Goal: Obtain resource: Download file/media

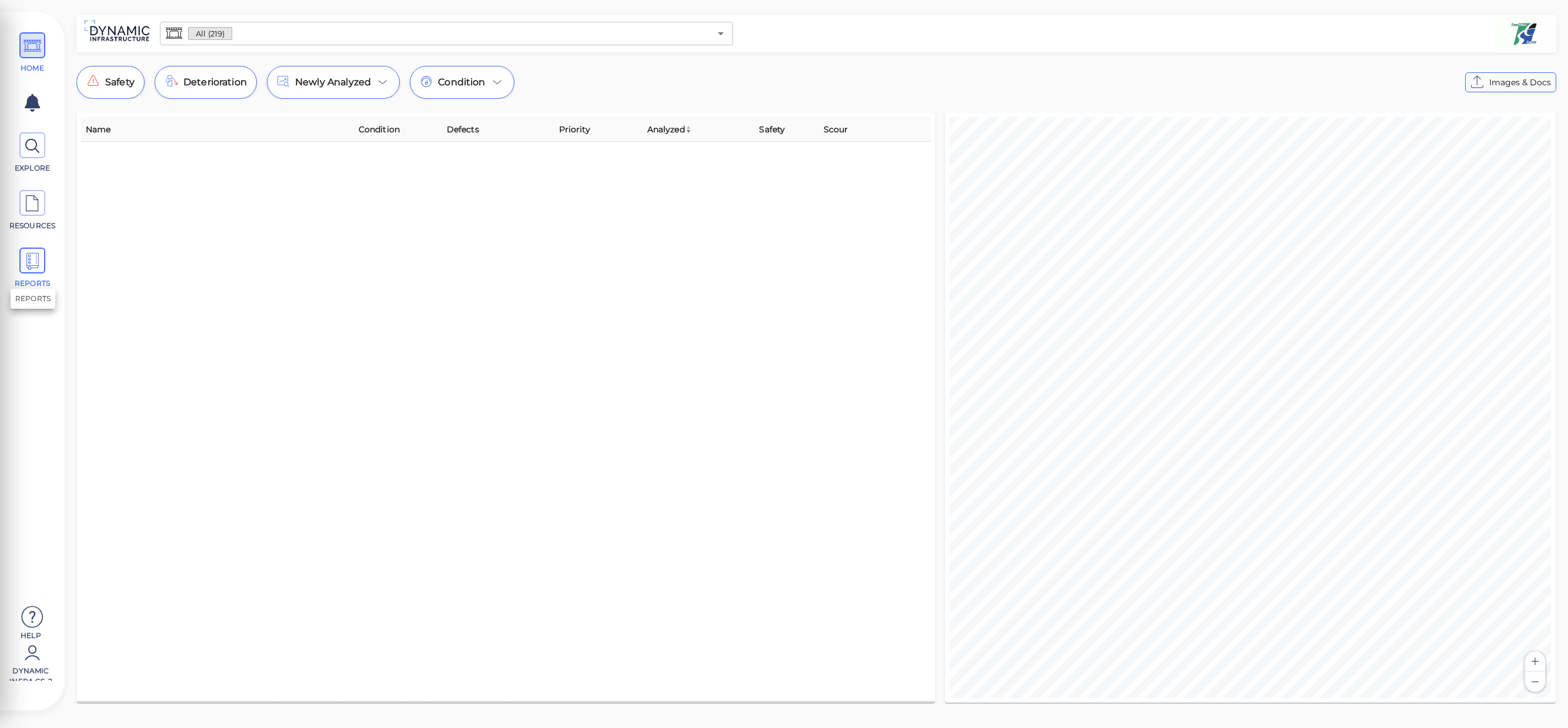
click at [42, 262] on span at bounding box center [33, 260] width 26 height 26
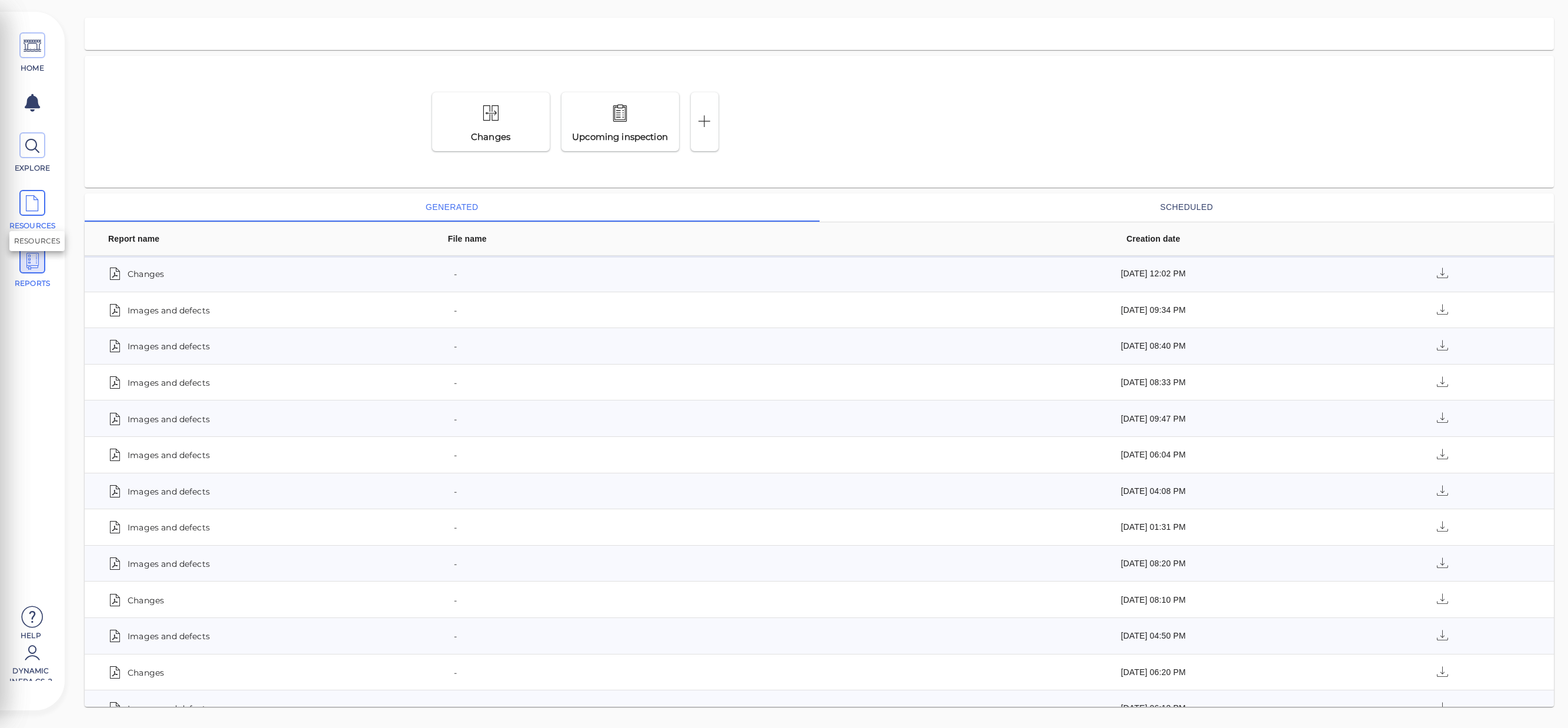
click at [42, 205] on span at bounding box center [33, 203] width 26 height 26
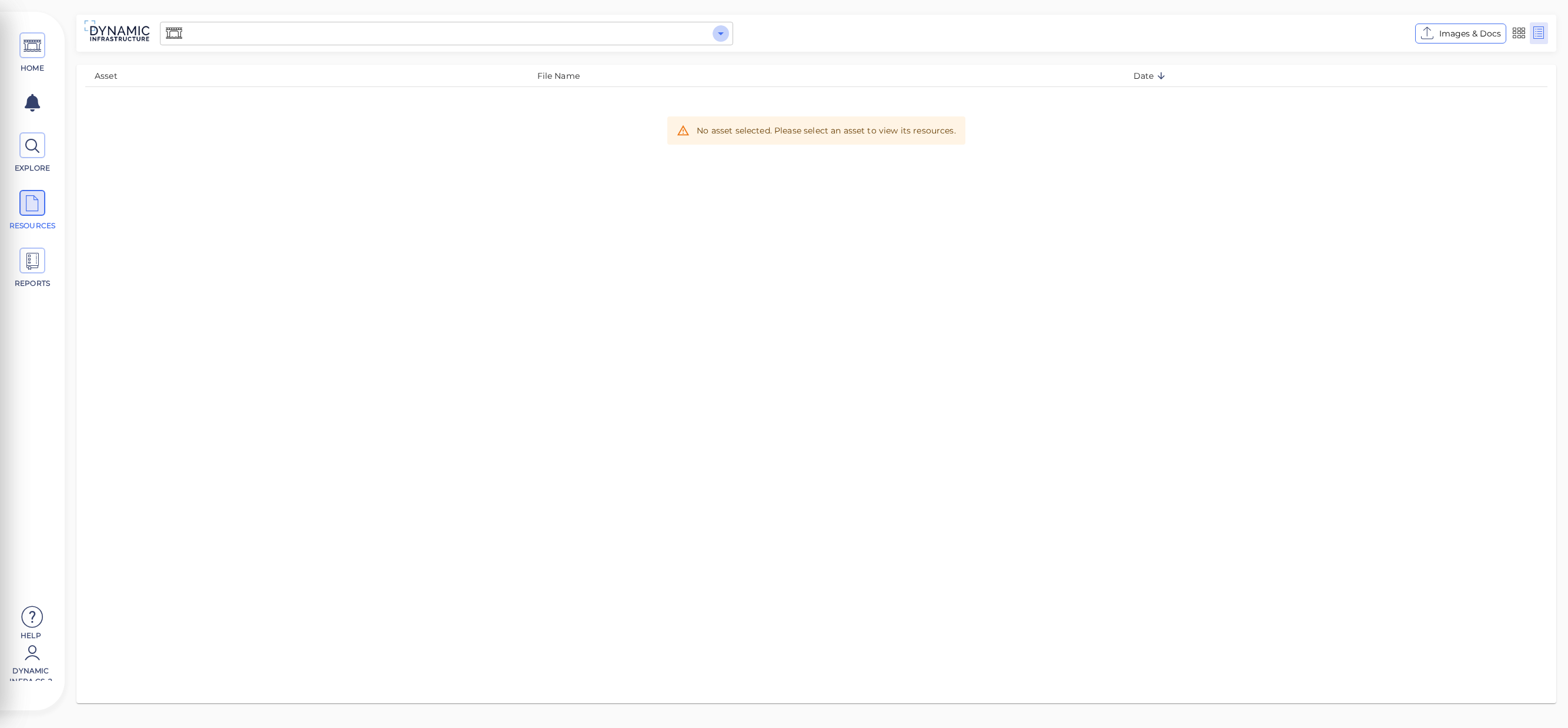
click at [721, 38] on icon "Open" at bounding box center [721, 33] width 14 height 14
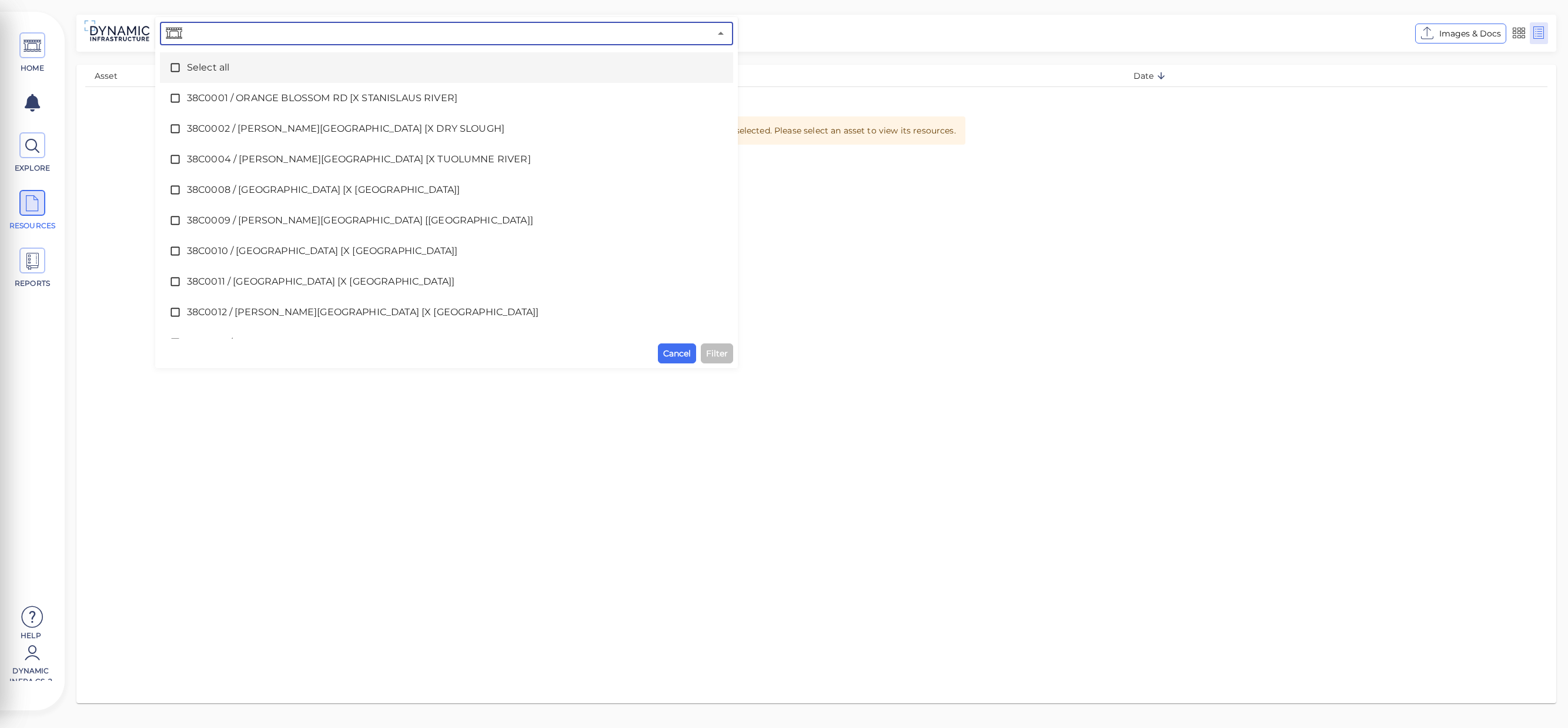
click at [181, 60] on div "Select all" at bounding box center [447, 67] width 555 height 24
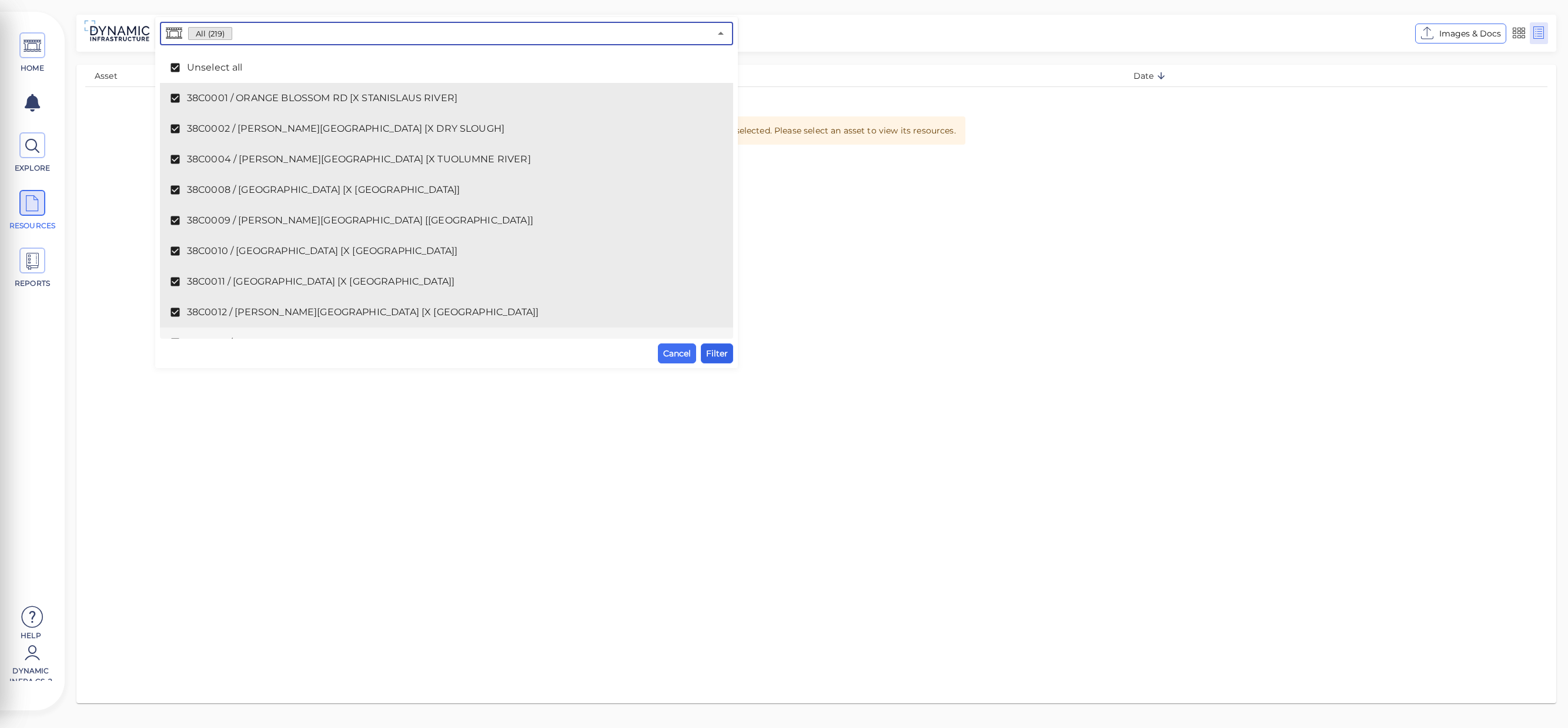
click at [719, 359] on span "Filter" at bounding box center [717, 353] width 22 height 14
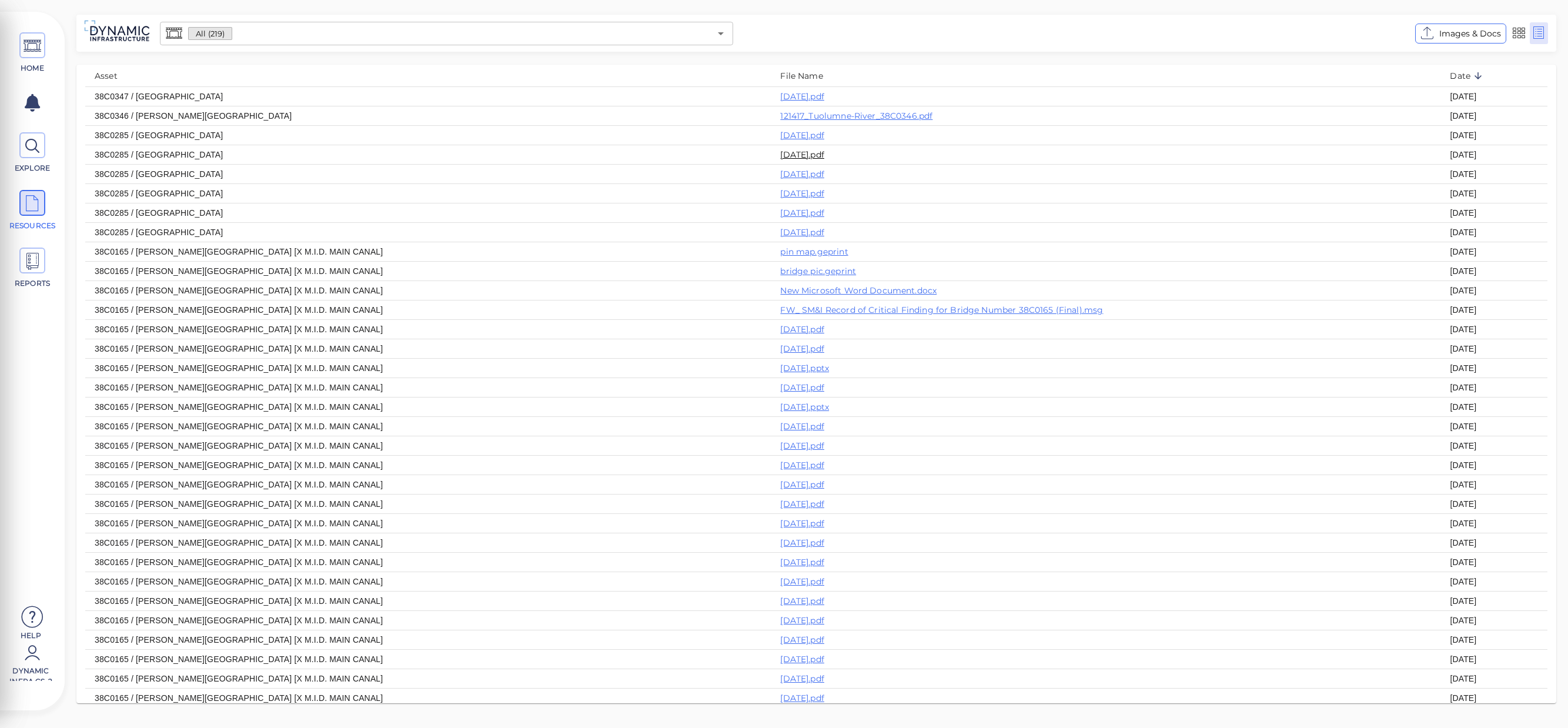
click at [780, 157] on link "2021-02-04.pdf" at bounding box center [802, 155] width 44 height 11
click at [723, 35] on icon "Open" at bounding box center [721, 33] width 14 height 14
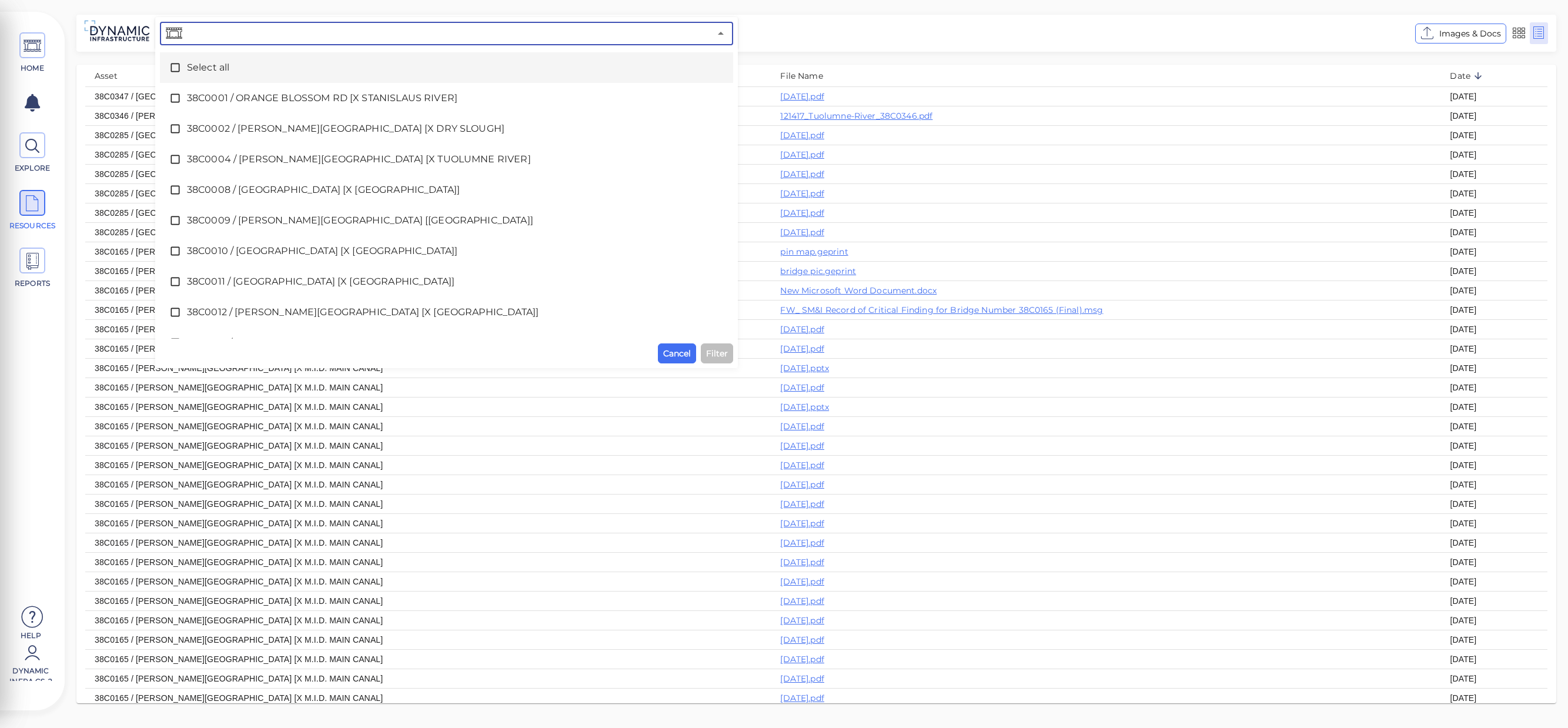
click at [178, 66] on icon at bounding box center [175, 67] width 12 height 12
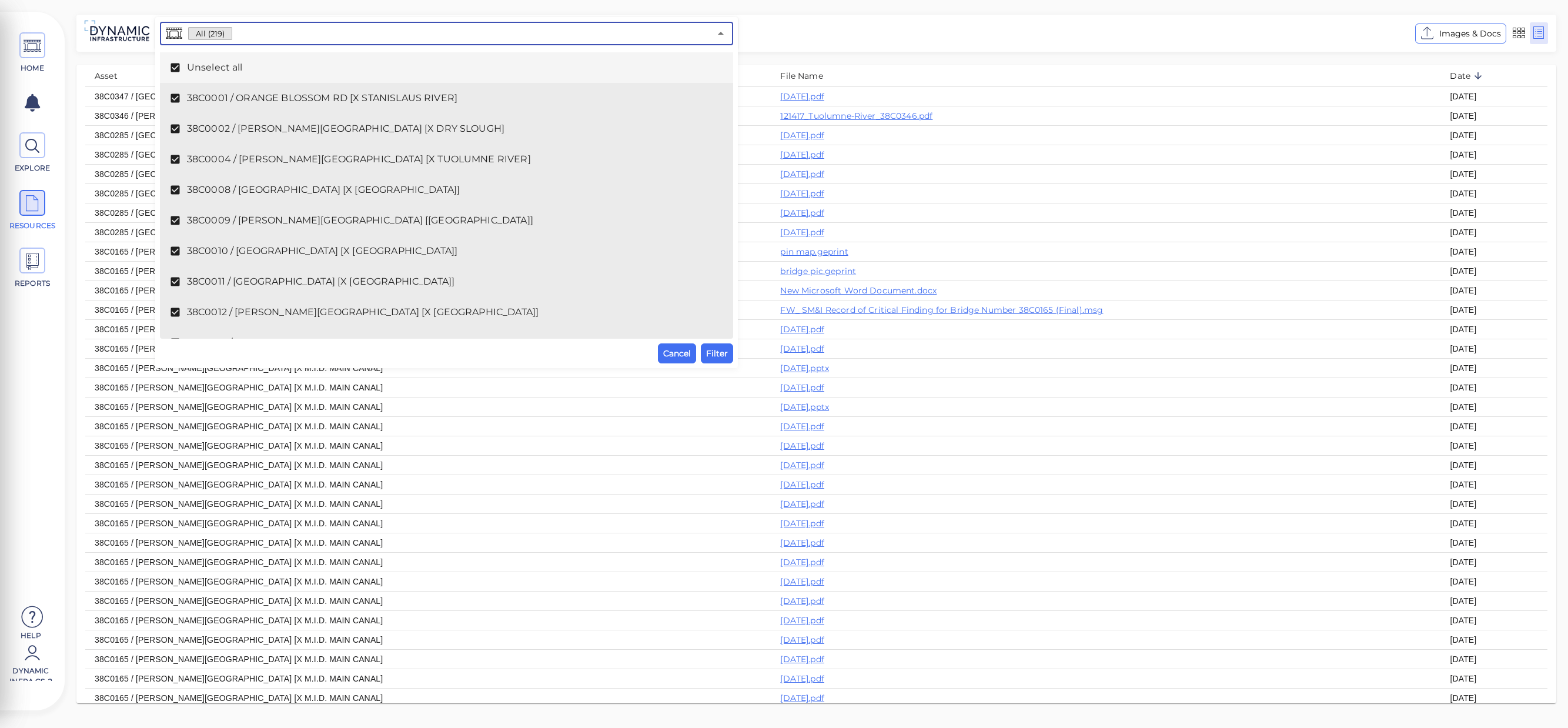
click at [178, 66] on icon at bounding box center [175, 67] width 12 height 12
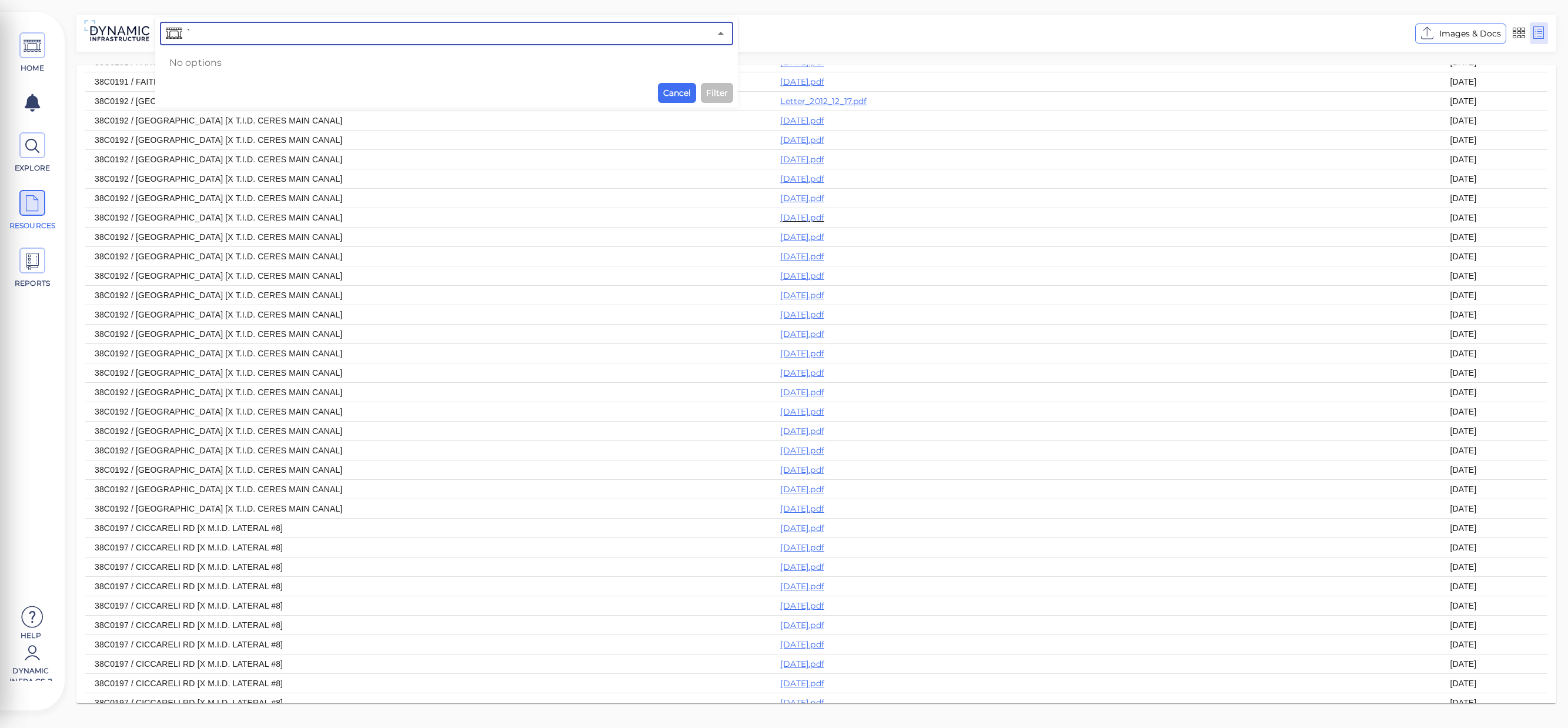
scroll to position [2587, 0]
type input "`"
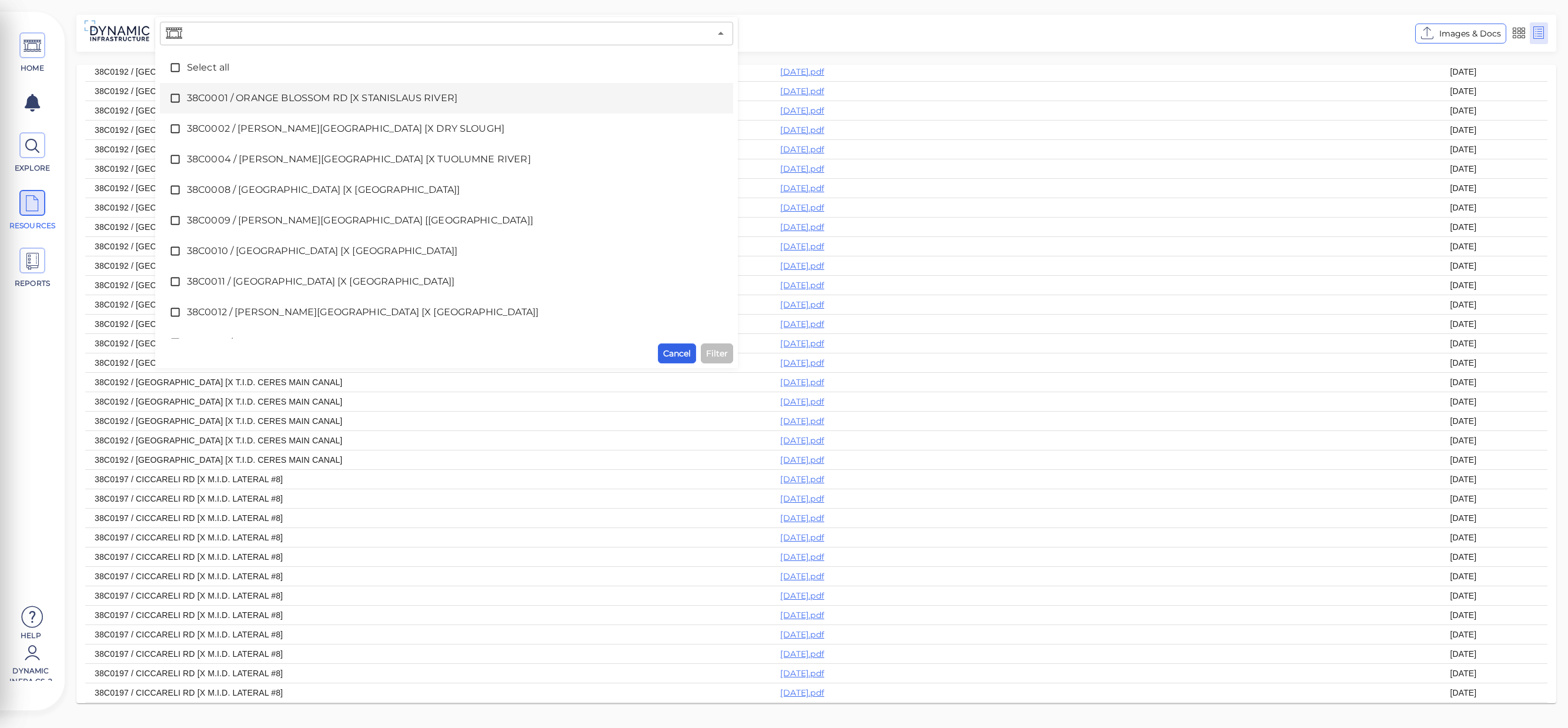
click at [671, 89] on div "​ Select all 38C0001 / ORANGE BLOSSOM RD [X STANISLAUS RIVER] 38C0002 / MCHENRY…" at bounding box center [447, 193] width 574 height 342
click at [178, 101] on icon at bounding box center [175, 98] width 12 height 12
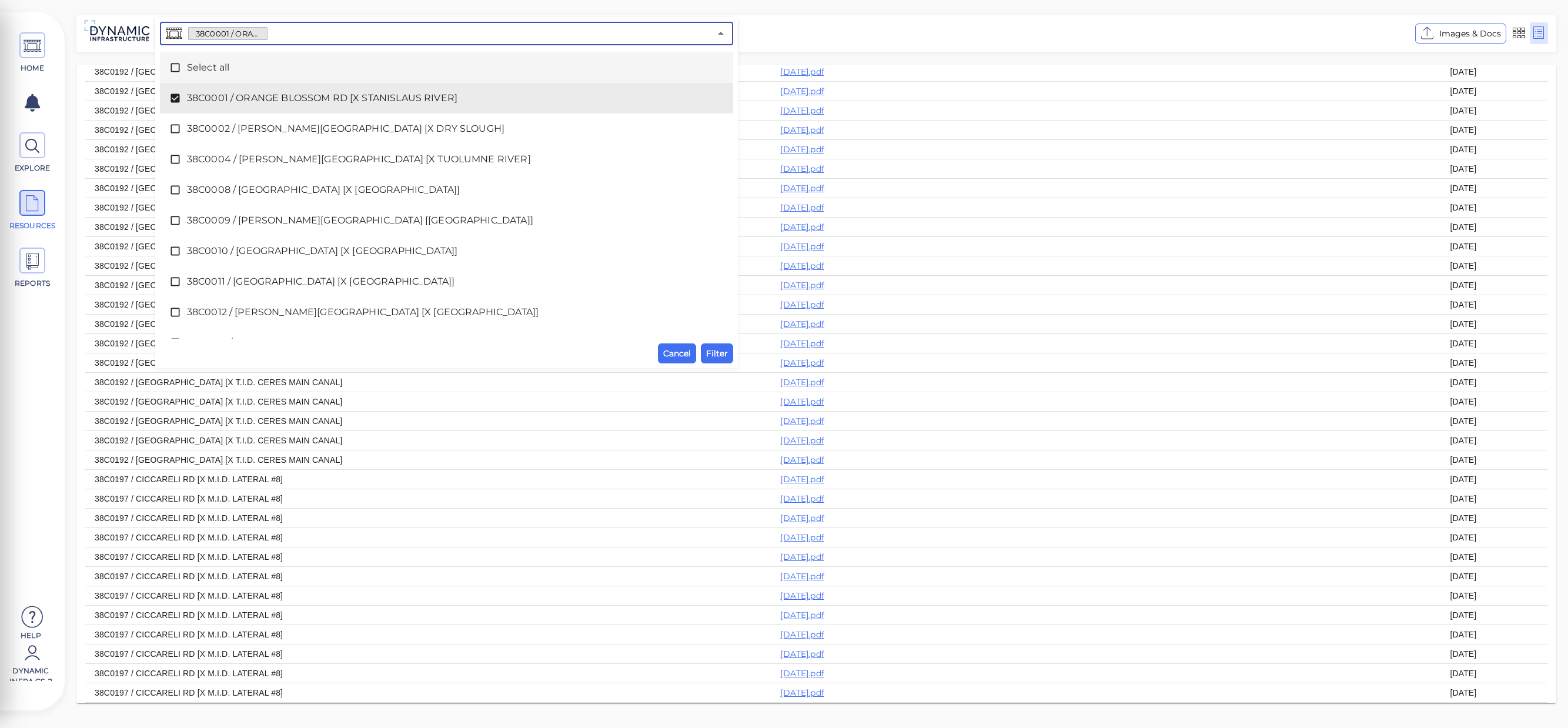
click at [295, 36] on input "text" at bounding box center [489, 33] width 443 height 16
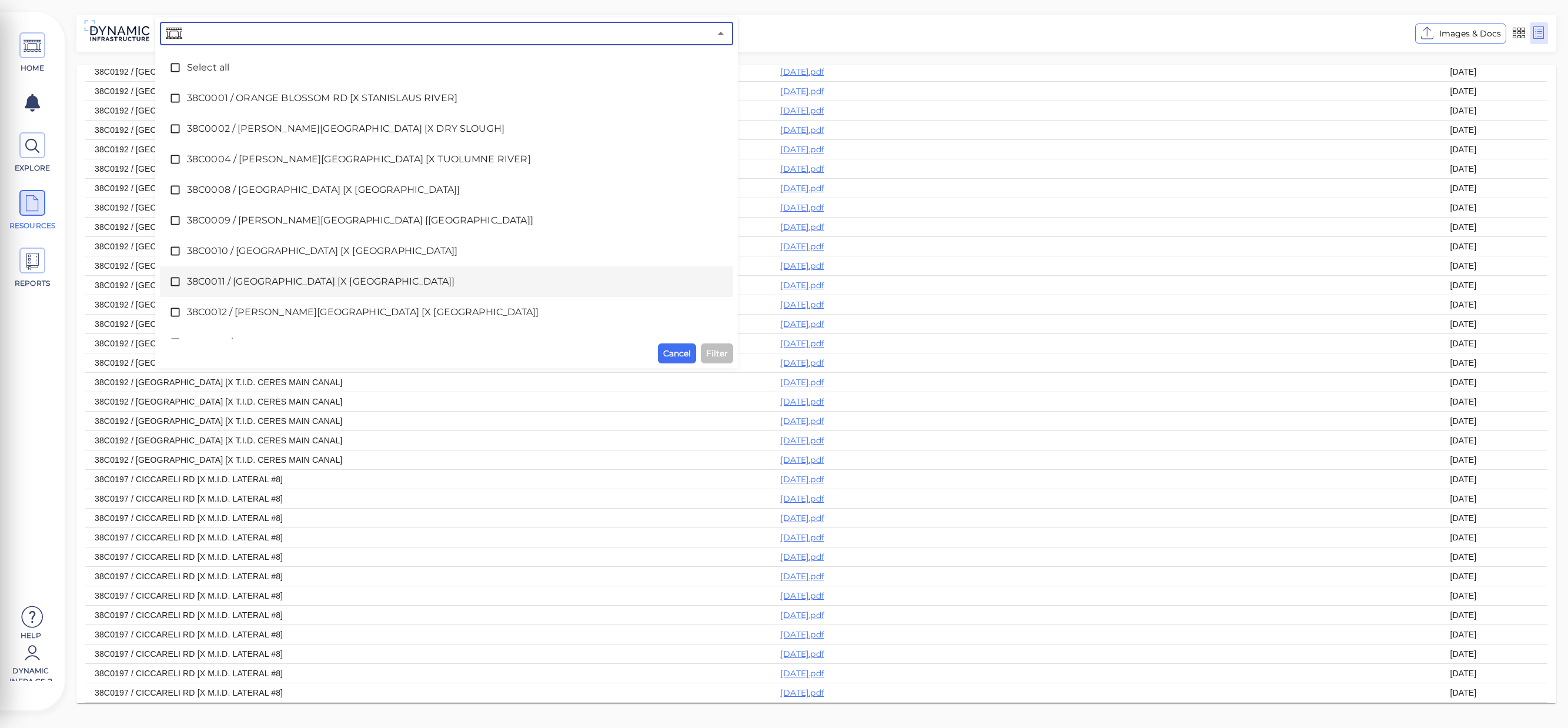
click at [538, 284] on span "38C0011 / ORESTIMBA ROAD [X ORESTIMBA CREEK]" at bounding box center [447, 281] width 519 height 14
click at [711, 349] on span "Filter" at bounding box center [717, 353] width 22 height 14
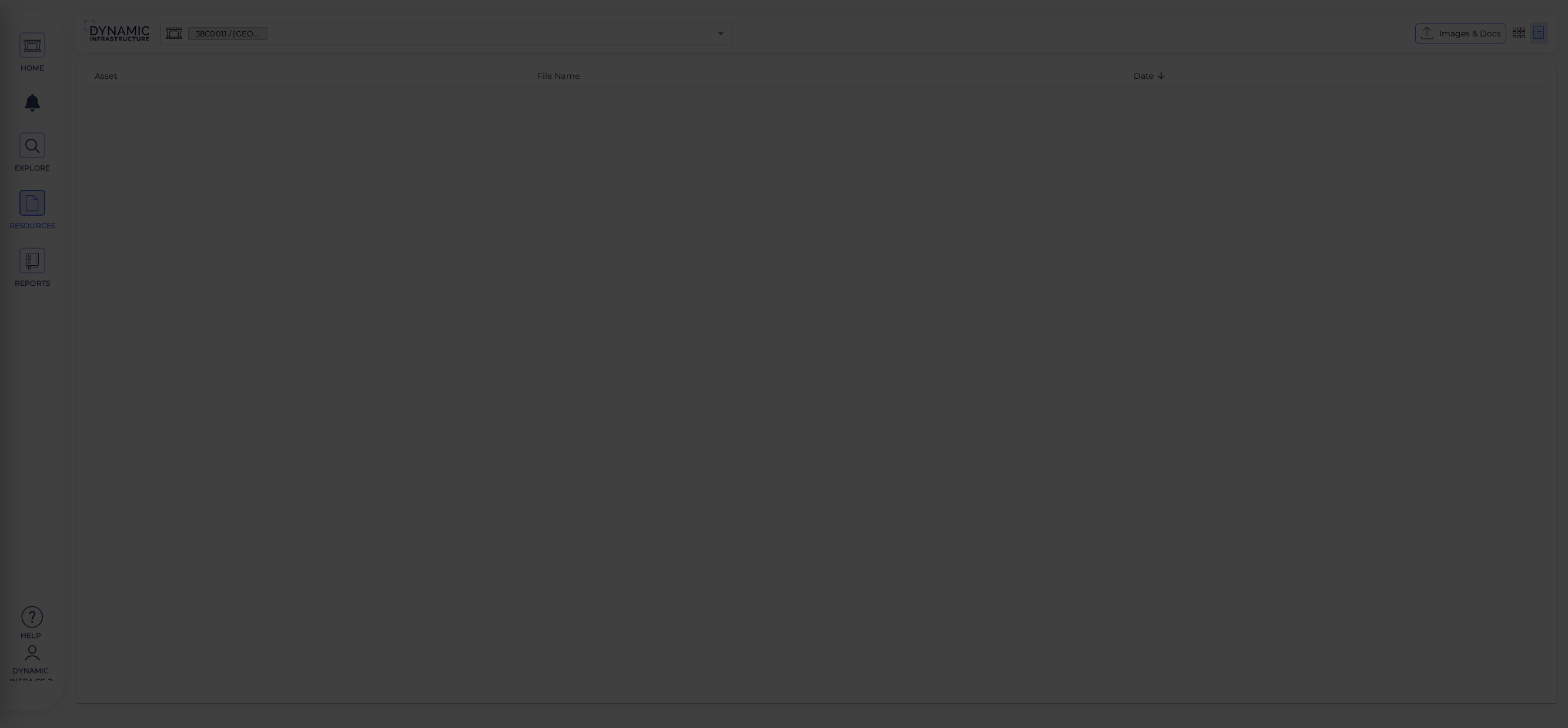
scroll to position [0, 0]
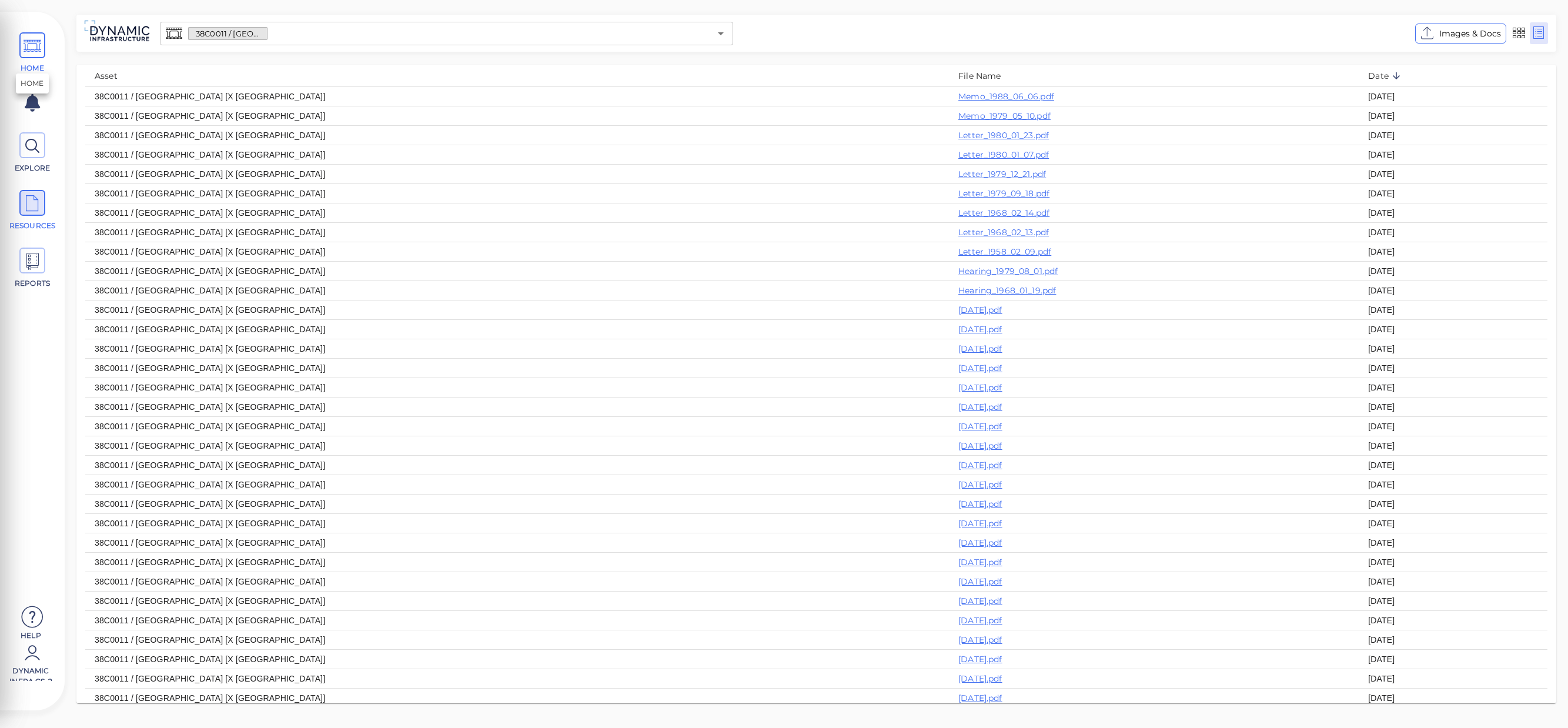
click at [33, 47] on icon at bounding box center [33, 46] width 18 height 26
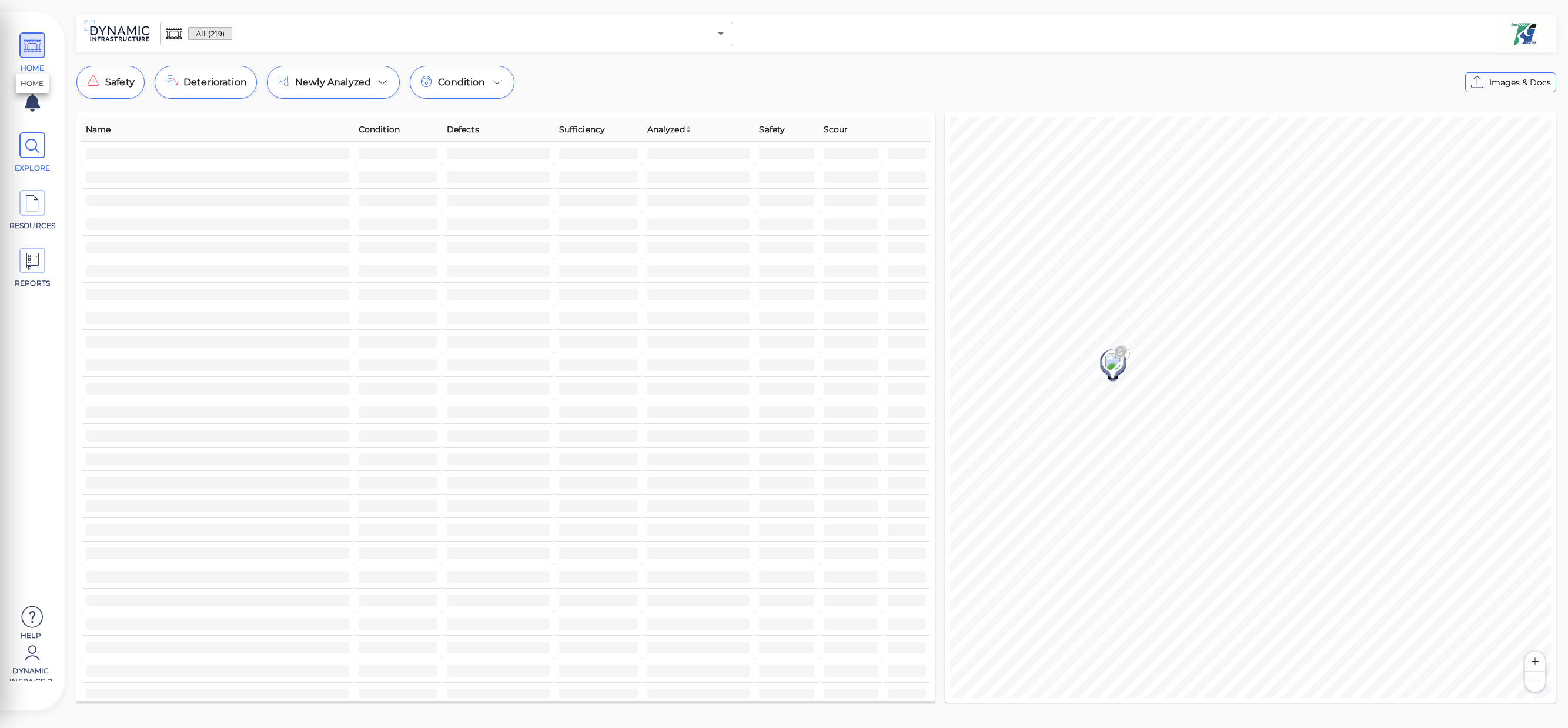
click at [40, 155] on icon at bounding box center [33, 146] width 18 height 26
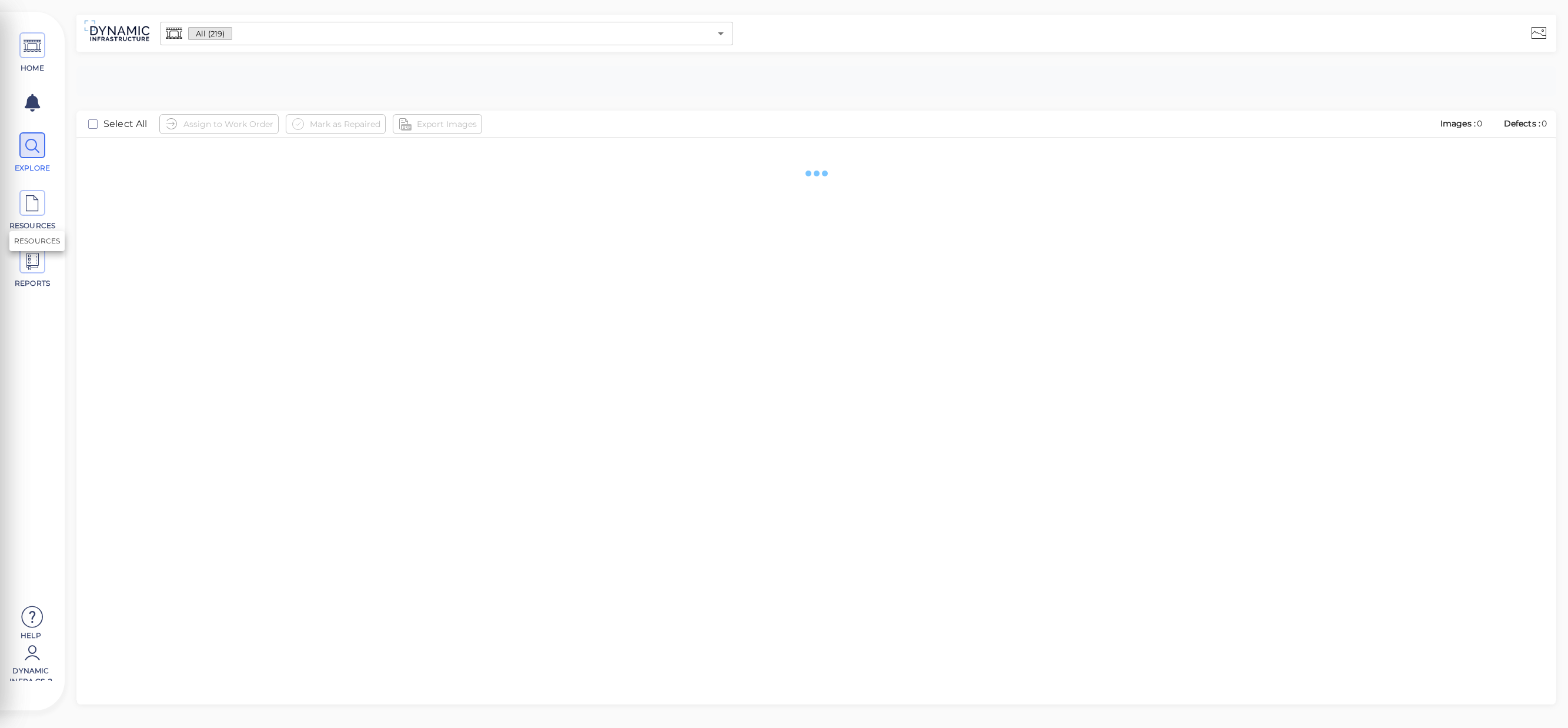
click at [38, 211] on icon at bounding box center [33, 203] width 18 height 26
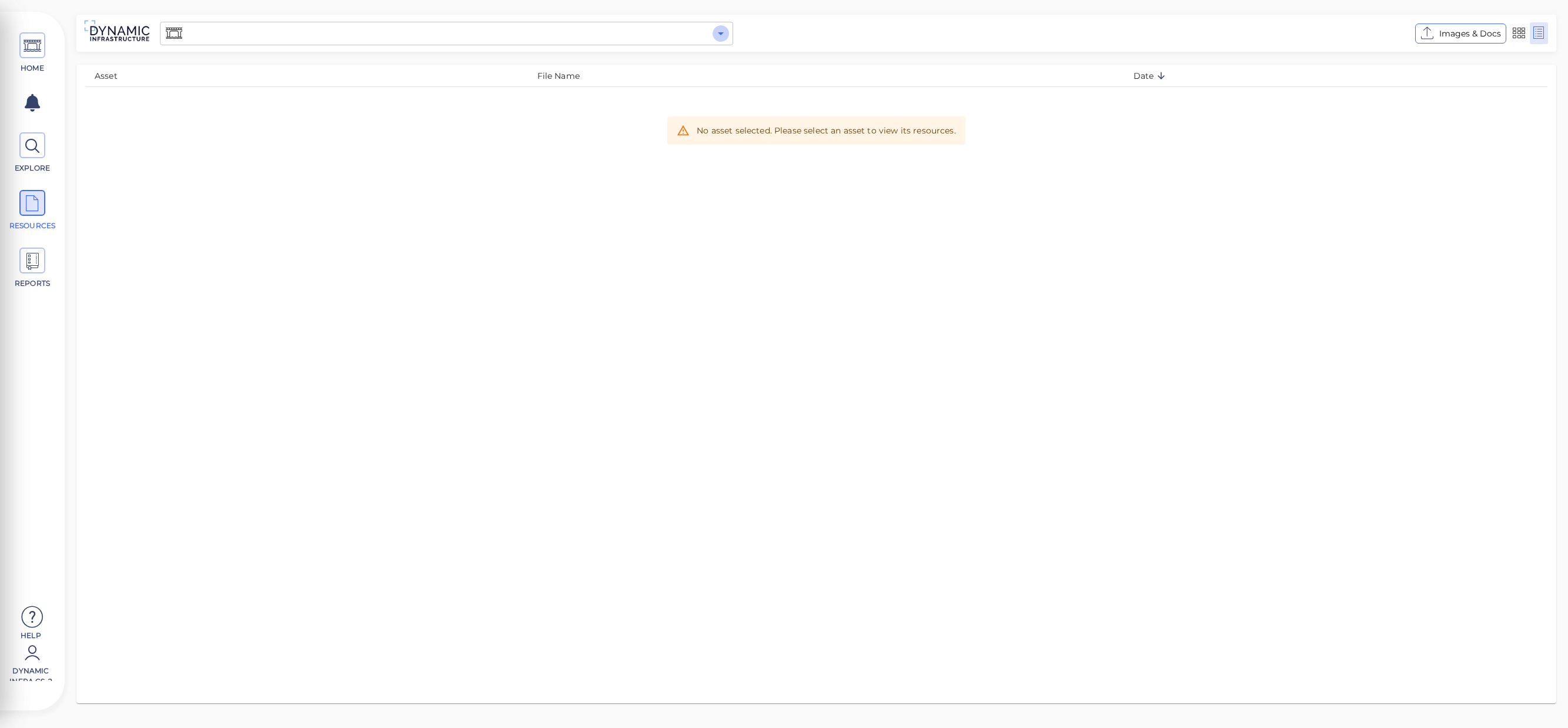
click at [720, 35] on icon "Open" at bounding box center [721, 33] width 14 height 14
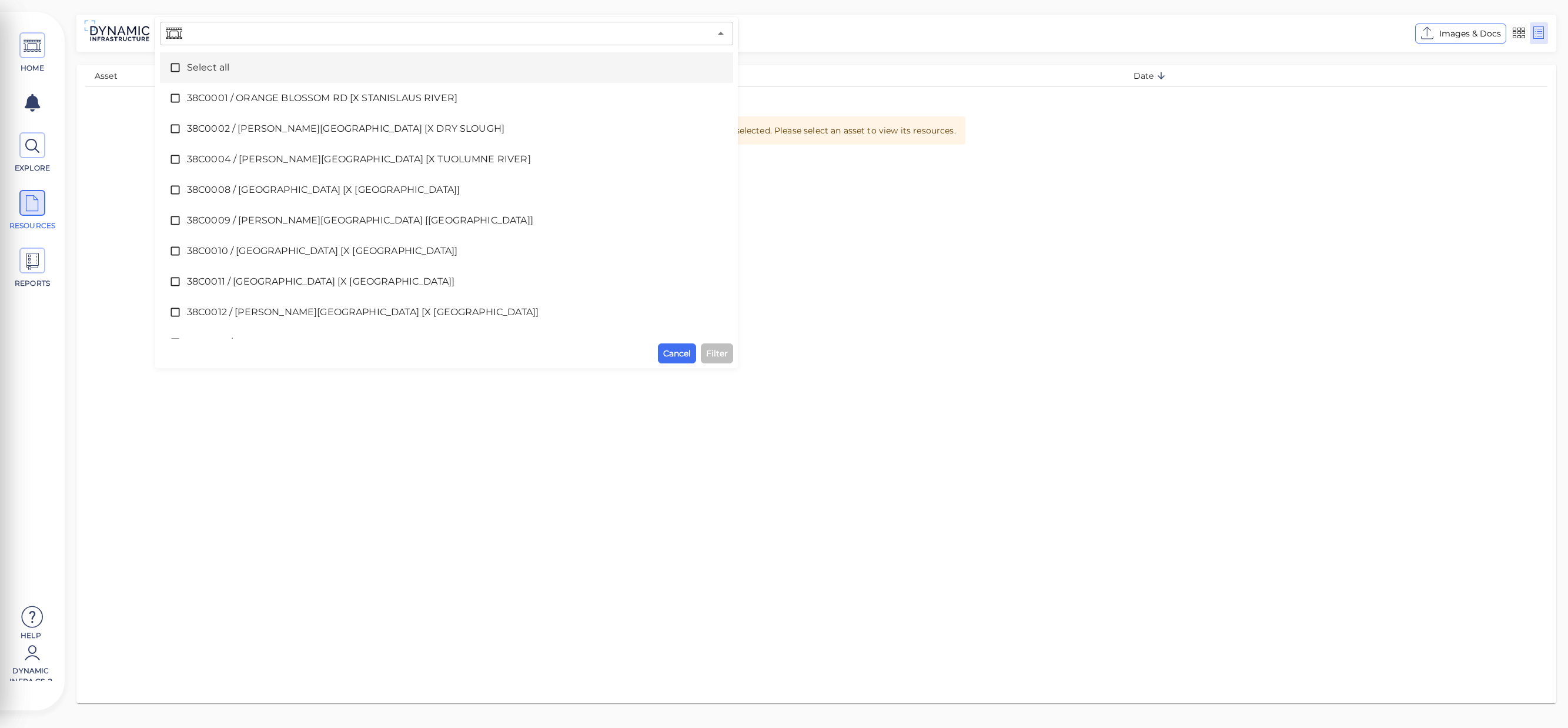
click at [853, 397] on div "Asset File Name Date No asset selected. Please select an asset to view its reso…" at bounding box center [816, 384] width 1480 height 639
click at [180, 100] on icon at bounding box center [175, 98] width 9 height 9
click at [171, 98] on icon at bounding box center [175, 98] width 9 height 9
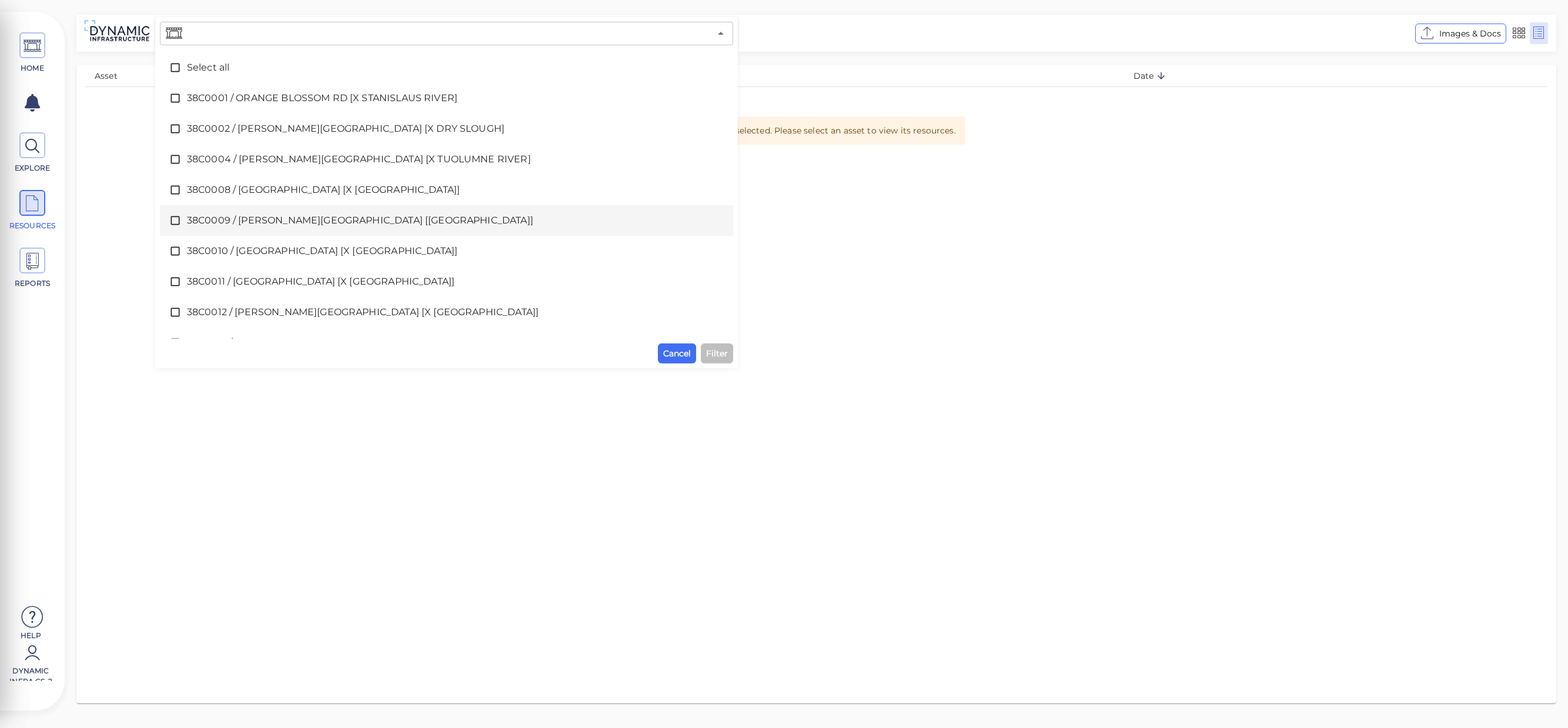
click at [175, 221] on icon at bounding box center [175, 220] width 12 height 12
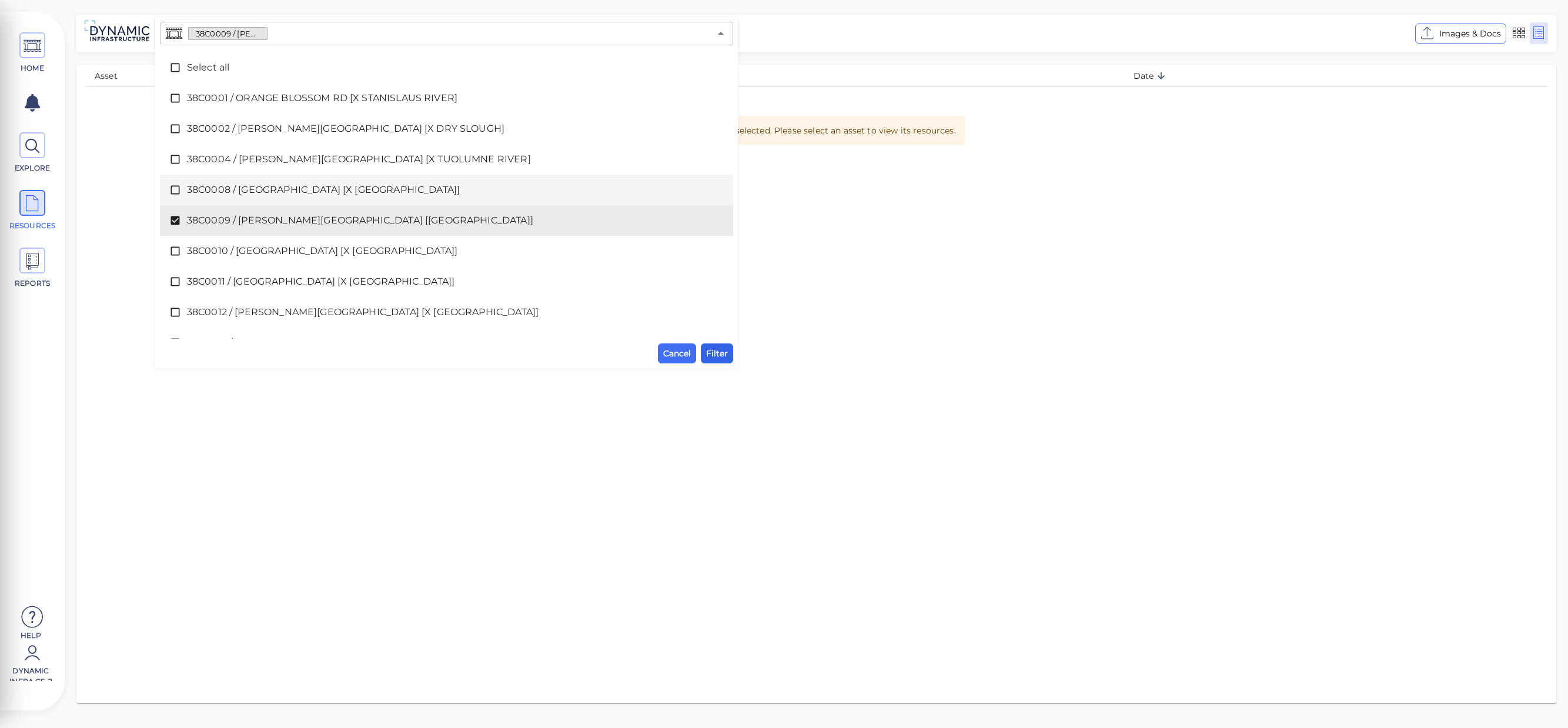
click at [725, 356] on span "Filter" at bounding box center [717, 353] width 22 height 14
